Goal: Task Accomplishment & Management: Complete application form

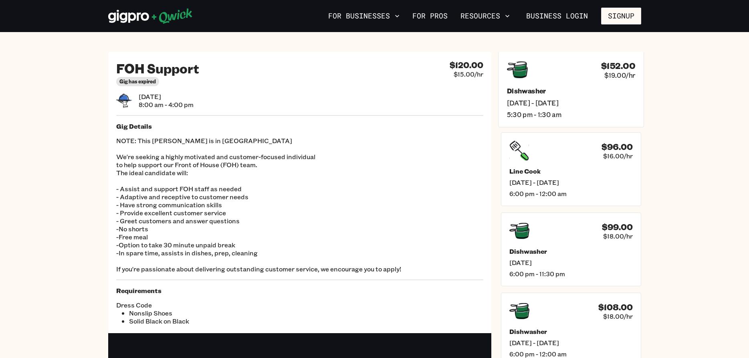
click at [541, 92] on h5 "Dishwasher" at bounding box center [570, 91] width 128 height 8
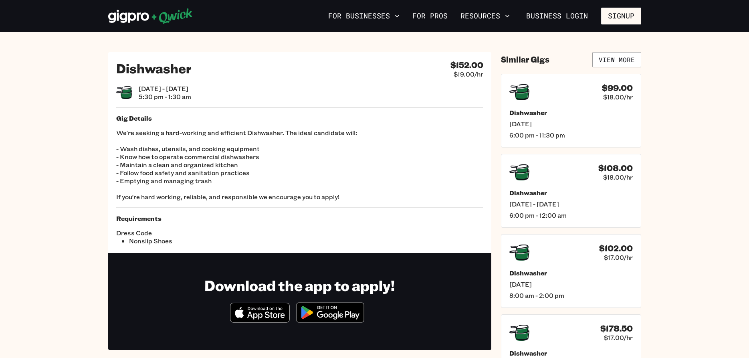
click at [165, 87] on span "[DATE] - [DATE]" at bounding box center [165, 89] width 52 height 8
click at [157, 68] on h2 "Dishwasher" at bounding box center [153, 68] width 75 height 16
click at [537, 204] on span "[DATE] - [DATE]" at bounding box center [570, 204] width 128 height 8
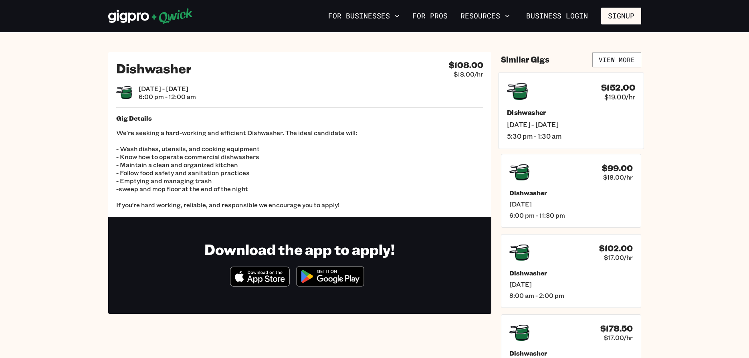
click at [524, 121] on span "[DATE] - [DATE]" at bounding box center [570, 124] width 128 height 8
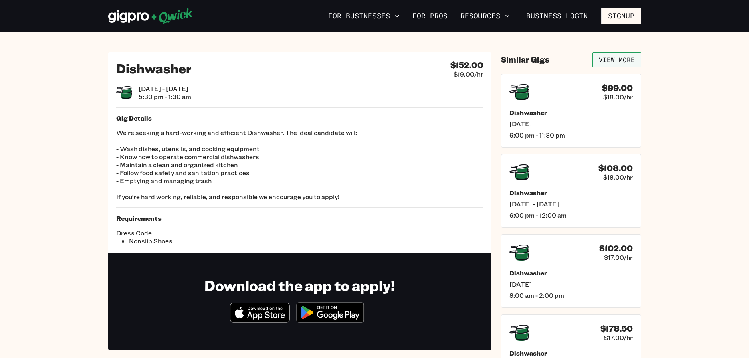
click at [606, 60] on link "View More" at bounding box center [616, 59] width 49 height 15
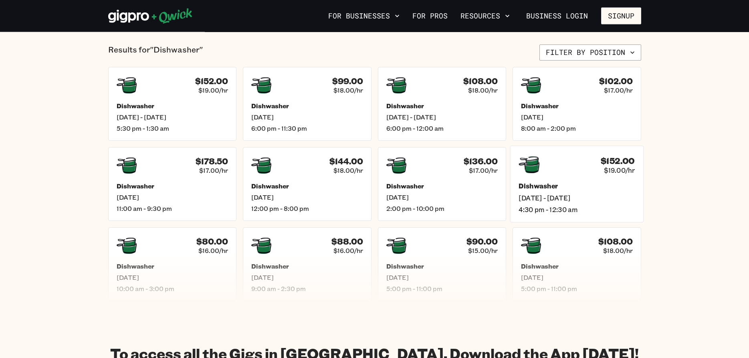
scroll to position [136, 0]
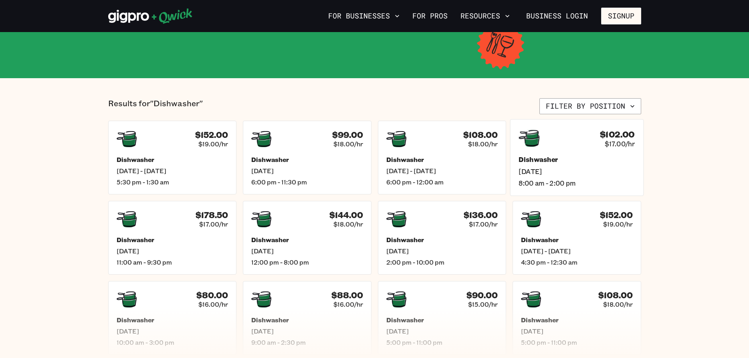
click at [539, 151] on div "$102.00 $17.00/hr Dishwasher [DATE] 8:00 am - 2:00 pm" at bounding box center [576, 157] width 133 height 76
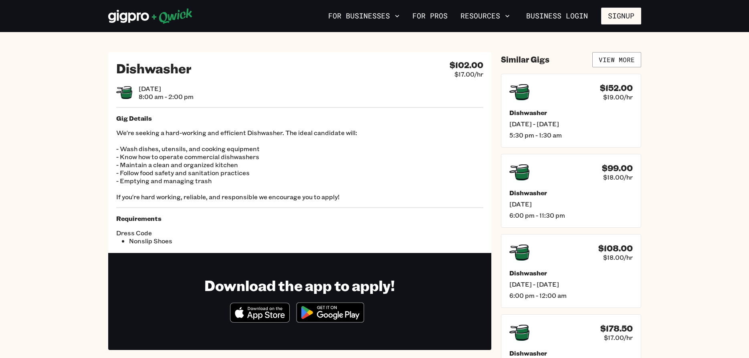
click at [189, 185] on p "We're seeking a hard-working and efficient Dishwasher. The ideal candidate will…" at bounding box center [299, 165] width 367 height 72
click at [537, 204] on span "[DATE]" at bounding box center [570, 204] width 128 height 8
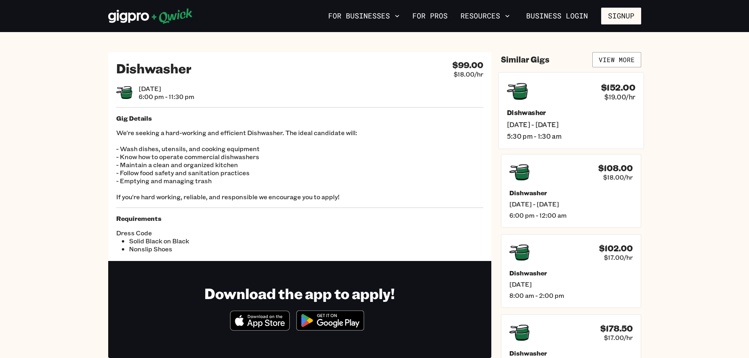
click at [527, 109] on h5 "Dishwasher" at bounding box center [570, 112] width 128 height 8
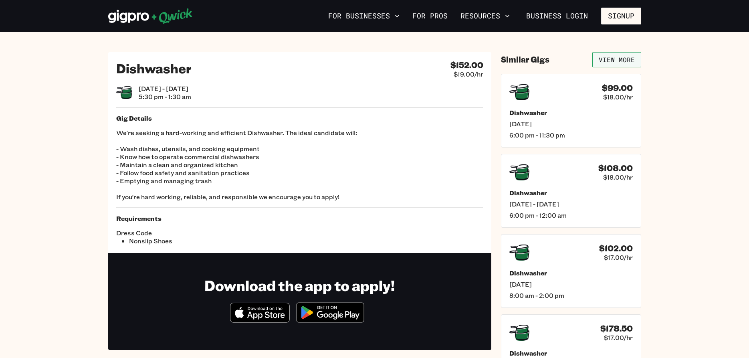
click at [624, 57] on link "View More" at bounding box center [616, 59] width 49 height 15
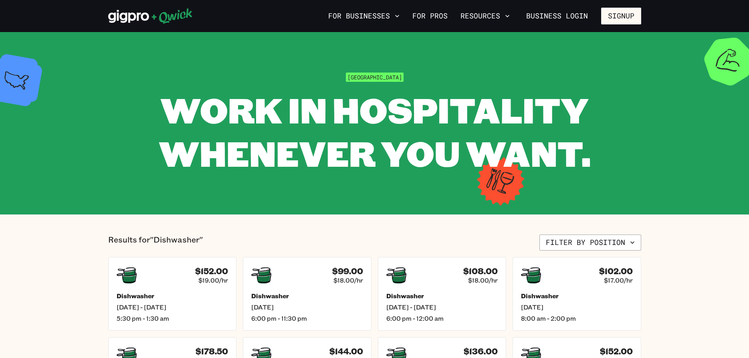
drag, startPoint x: 498, startPoint y: 186, endPoint x: 578, endPoint y: 153, distance: 86.2
click at [499, 185] on section "Cleveland WORK IN HOSPITALITY WHENEVER YOU WANT." at bounding box center [374, 123] width 749 height 182
click at [738, 58] on section "Cleveland WORK IN HOSPITALITY WHENEVER YOU WANT." at bounding box center [374, 123] width 749 height 182
click at [610, 18] on button "Signup" at bounding box center [621, 16] width 40 height 17
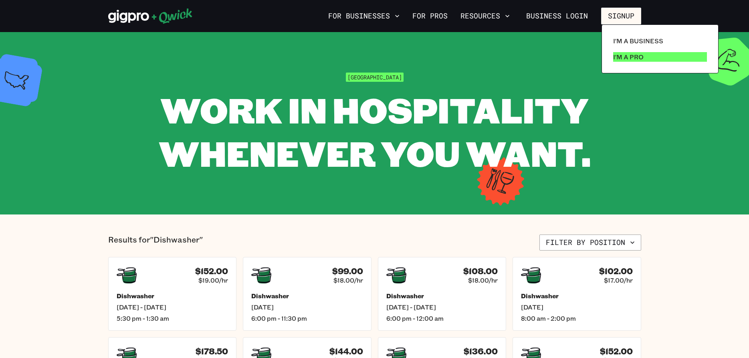
click at [617, 54] on p "I'm a Pro" at bounding box center [628, 57] width 30 height 10
